Goal: Transaction & Acquisition: Purchase product/service

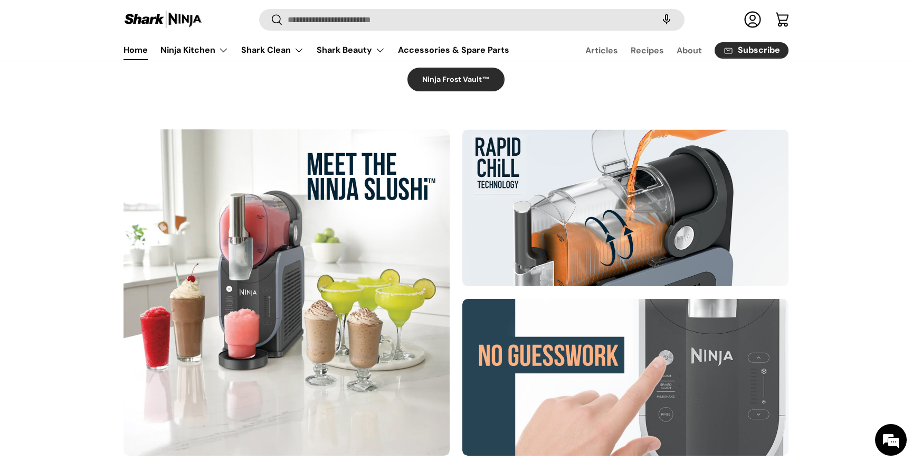
scroll to position [506, 0]
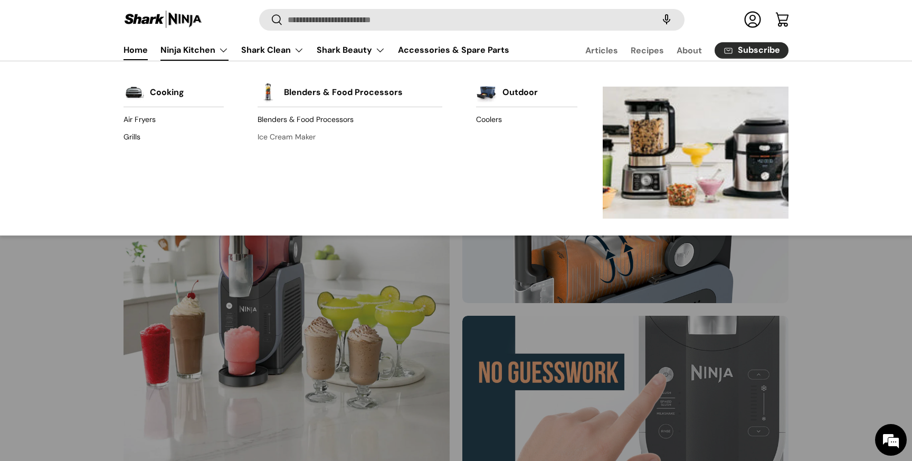
click at [277, 137] on link "Ice Cream Maker" at bounding box center [350, 137] width 185 height 17
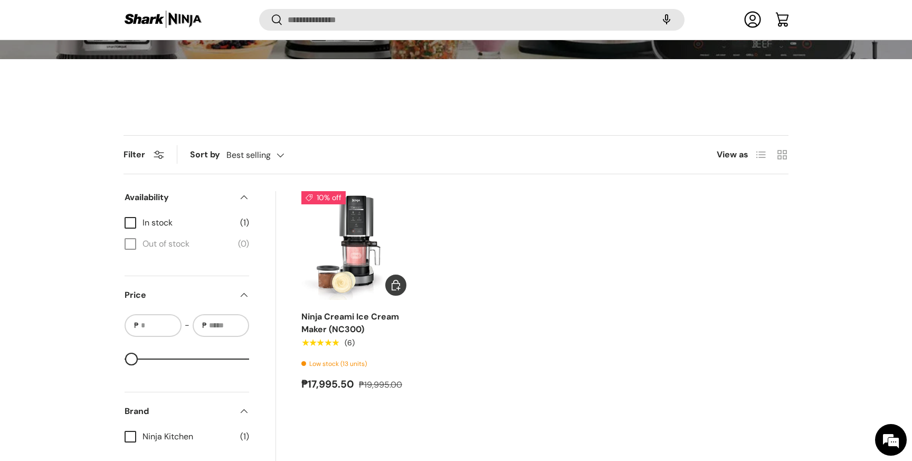
scroll to position [263, 0]
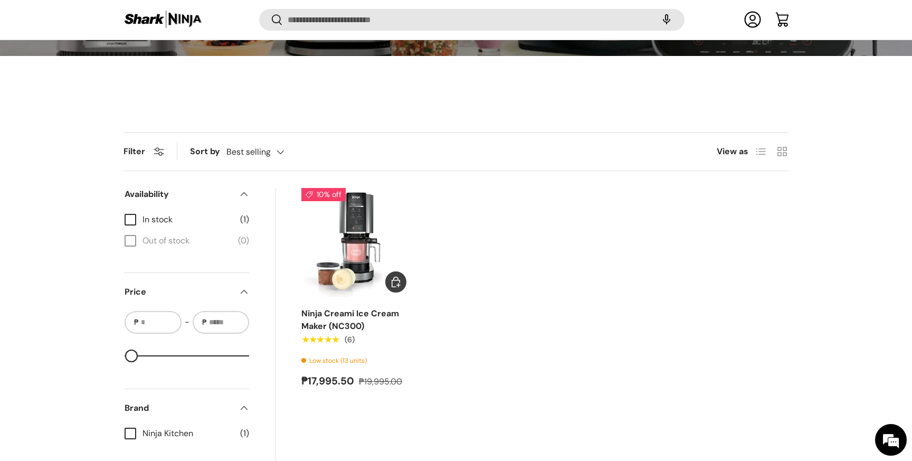
click at [0, 0] on img "Ninja Creami Ice Cream Maker (NC300)" at bounding box center [0, 0] width 0 height 0
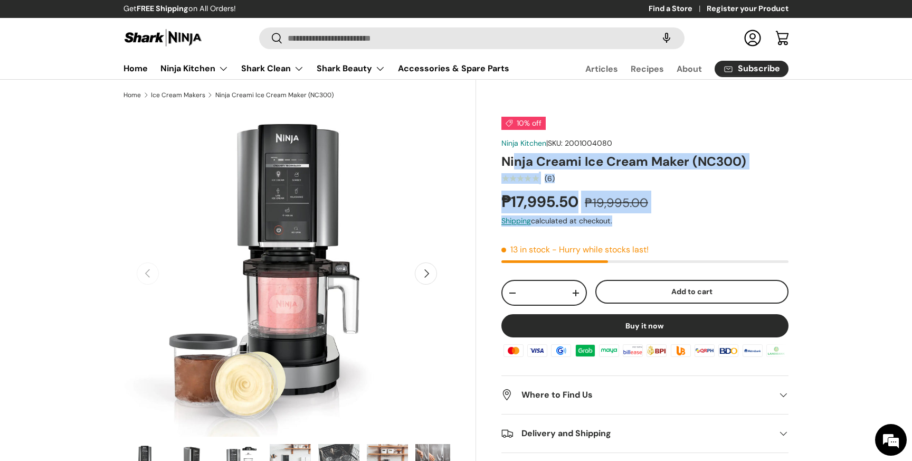
drag, startPoint x: 514, startPoint y: 165, endPoint x: 544, endPoint y: 230, distance: 71.6
click at [544, 230] on div "10% off Ninja Kitchen | SKU: 2001004080 Ninja Creami Ice Cream Maker (NC300) ★★…" at bounding box center [645, 304] width 287 height 375
click at [655, 240] on div "10% off Ninja Kitchen | SKU: 2001004080 Ninja Creami Ice Cream Maker (NC300) ★★…" at bounding box center [645, 304] width 287 height 375
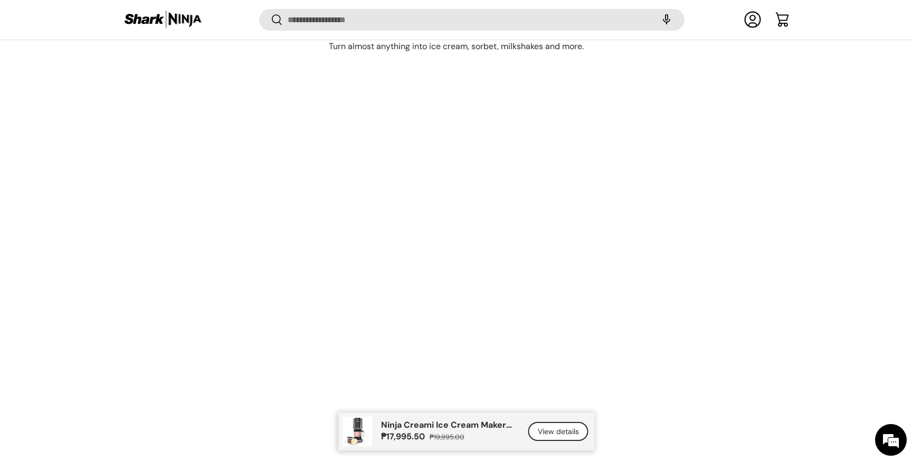
scroll to position [1937, 0]
